Goal: Find specific page/section: Find specific page/section

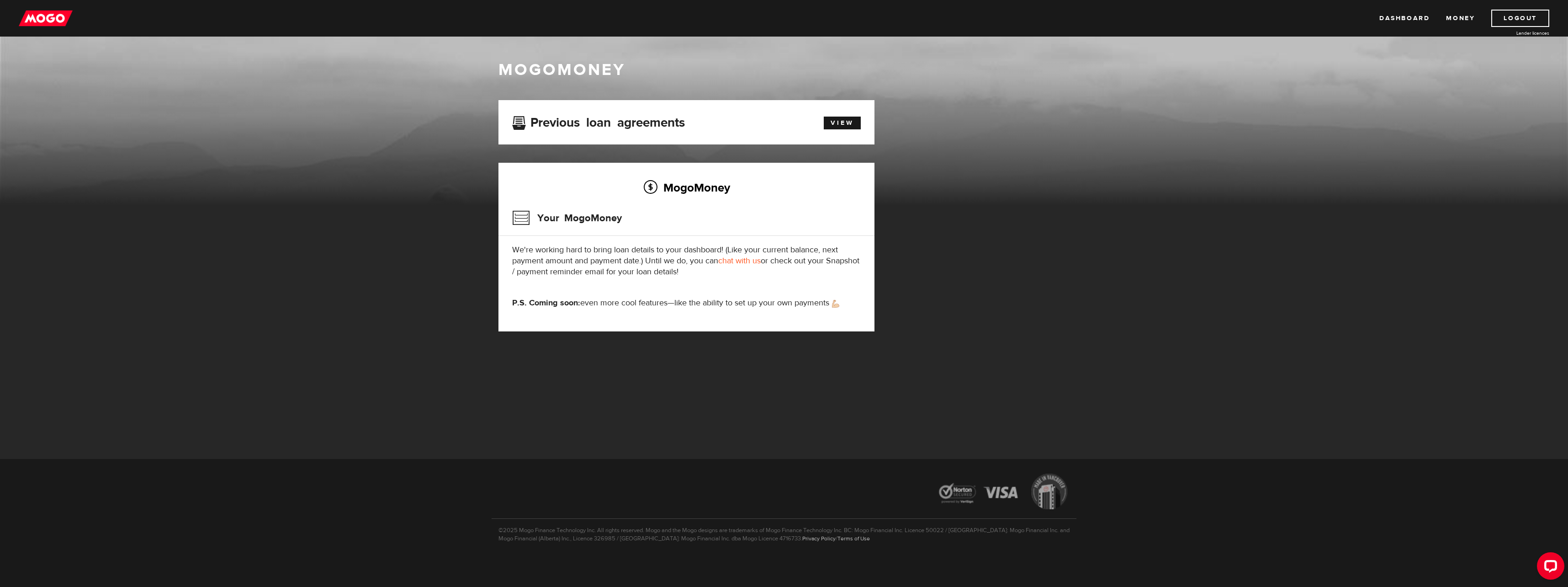
click at [836, 130] on div "Previous loan agreements View" at bounding box center [686, 122] width 362 height 17
click at [839, 122] on link "View" at bounding box center [842, 123] width 37 height 13
click at [29, 19] on img at bounding box center [45, 18] width 54 height 18
